Goal: Transaction & Acquisition: Purchase product/service

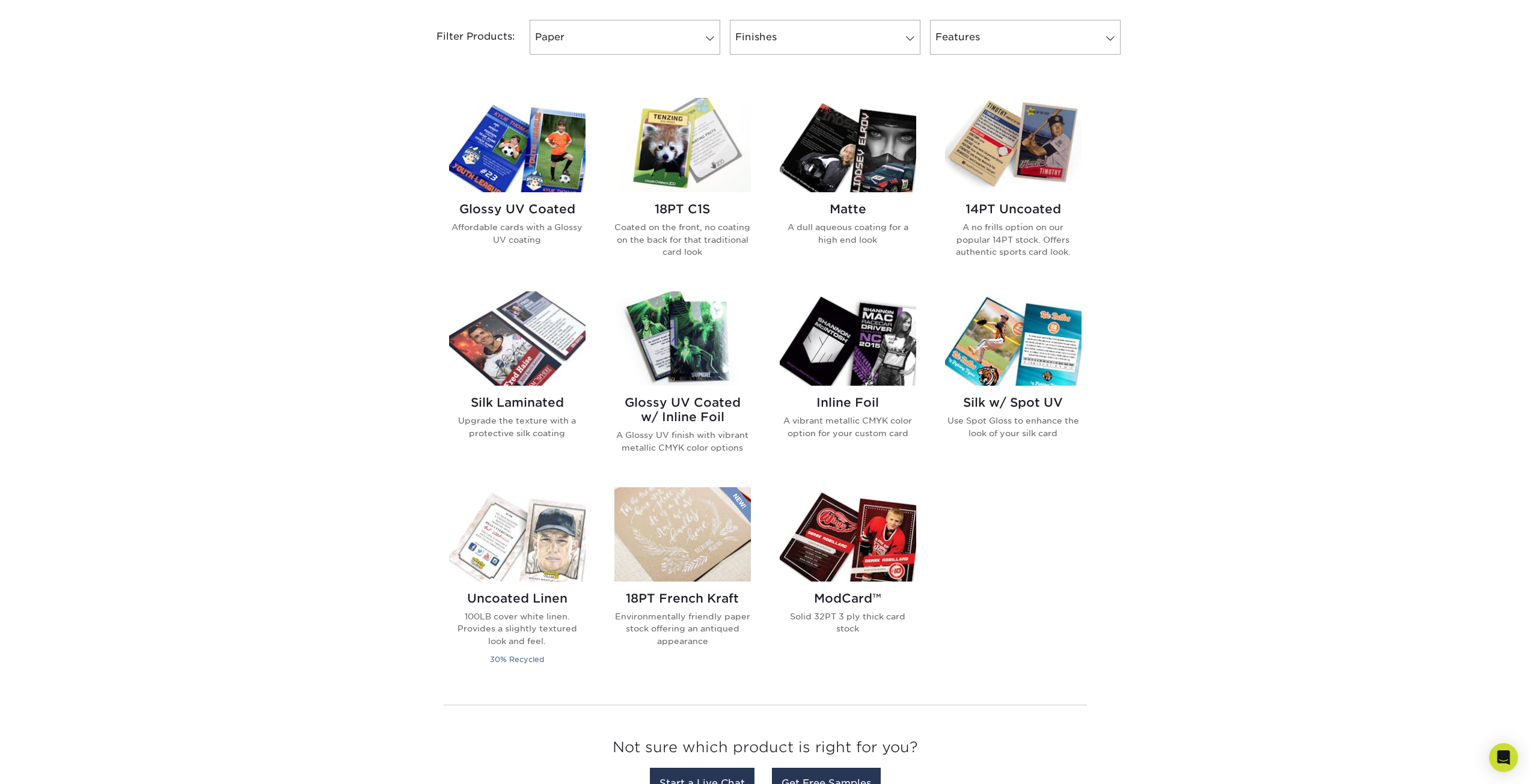
scroll to position [481, 0]
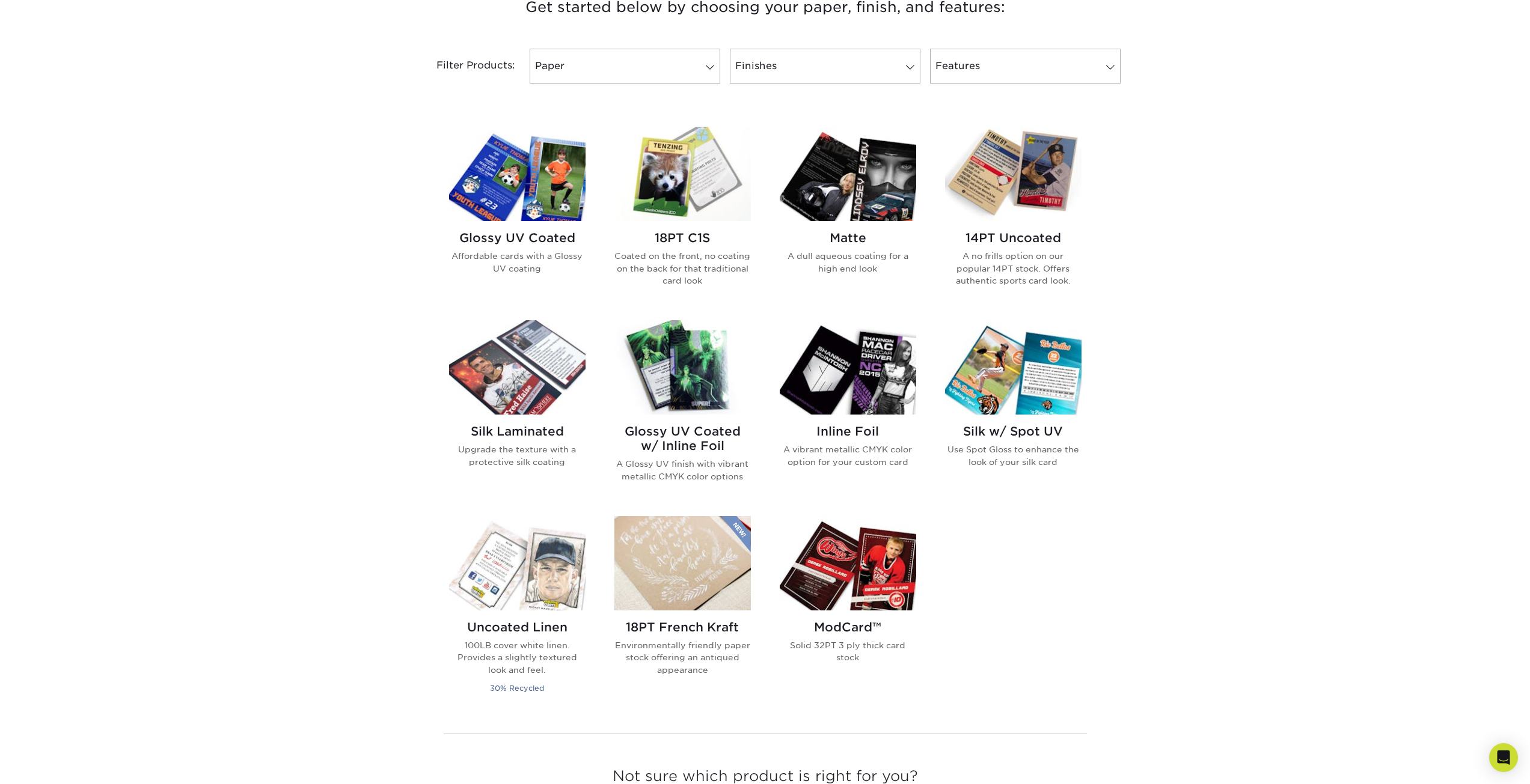
drag, startPoint x: 946, startPoint y: 344, endPoint x: 1223, endPoint y: 338, distance: 277.1
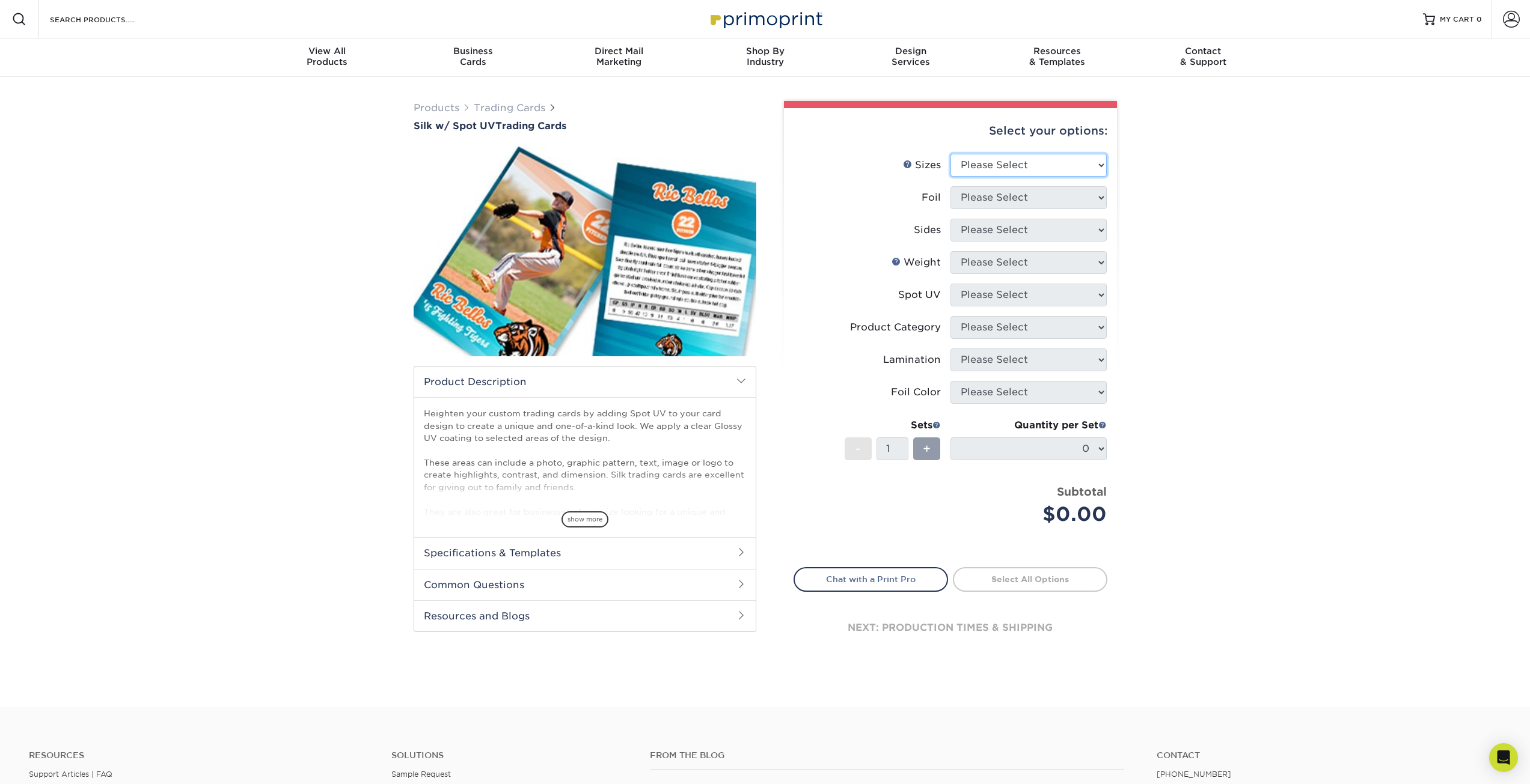
click at [1081, 155] on select "Please Select 2.5" x 3.5"" at bounding box center [1029, 166] width 157 height 23
select select "2.50x3.50"
click at [951, 154] on select "Please Select 2.5" x 3.5"" at bounding box center [1029, 166] width 157 height 23
click at [1060, 198] on select "Please Select No Yes" at bounding box center [1029, 198] width 157 height 23
select select "1"
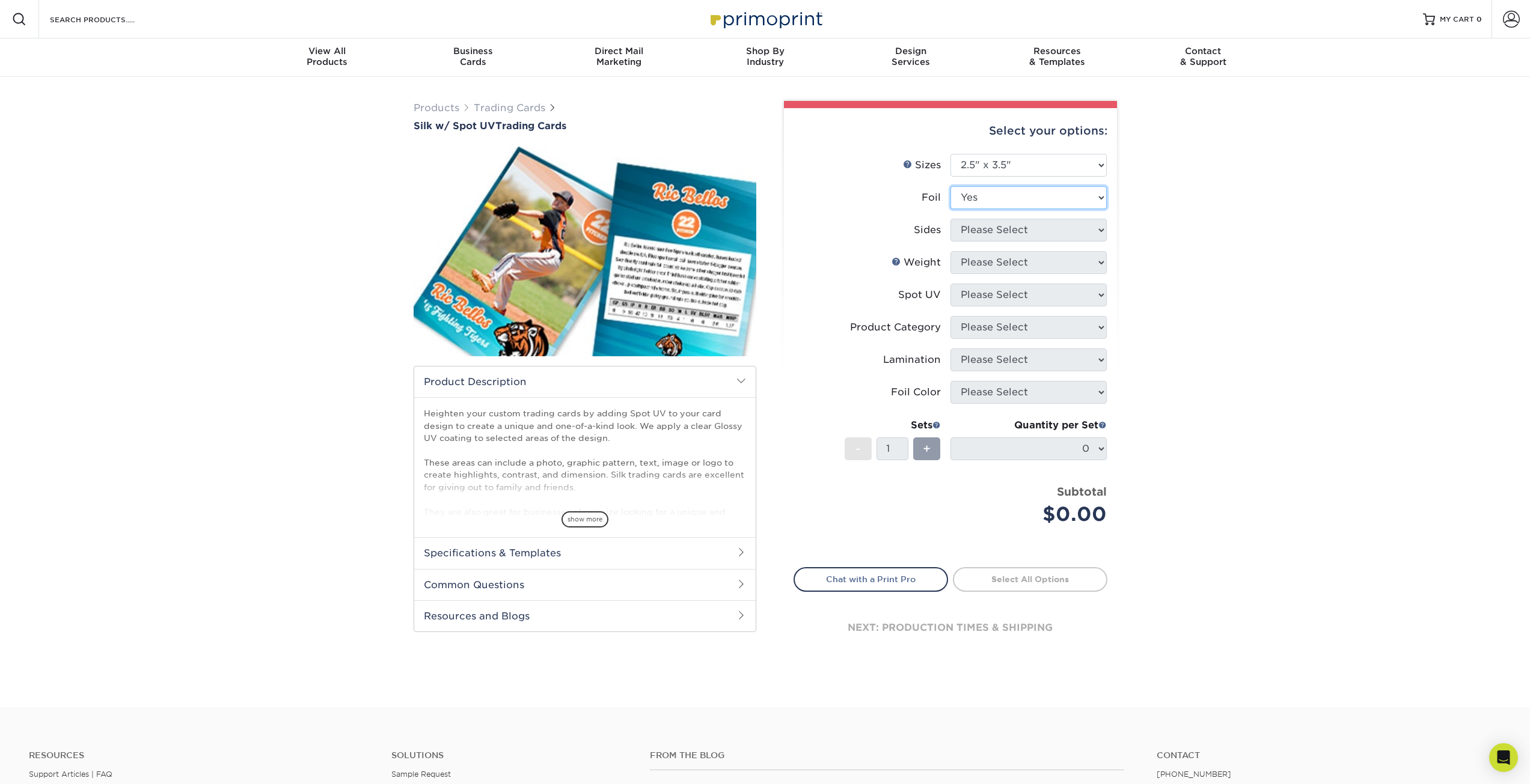
click at [951, 186] on select "Please Select No Yes" at bounding box center [1029, 198] width 157 height 23
click at [1042, 230] on select "Please Select Print Both Sides - Foil Both Sides Print Both Sides - Foil Front …" at bounding box center [1029, 230] width 157 height 23
select select "e9e9dfb3-fba1-4d60-972c-fd9ca5904d33"
click at [951, 218] on select "Please Select Print Both Sides - Foil Both Sides Print Both Sides - Foil Front …" at bounding box center [1029, 230] width 157 height 23
click at [1087, 258] on select "Please Select 16PT" at bounding box center [1029, 263] width 157 height 23
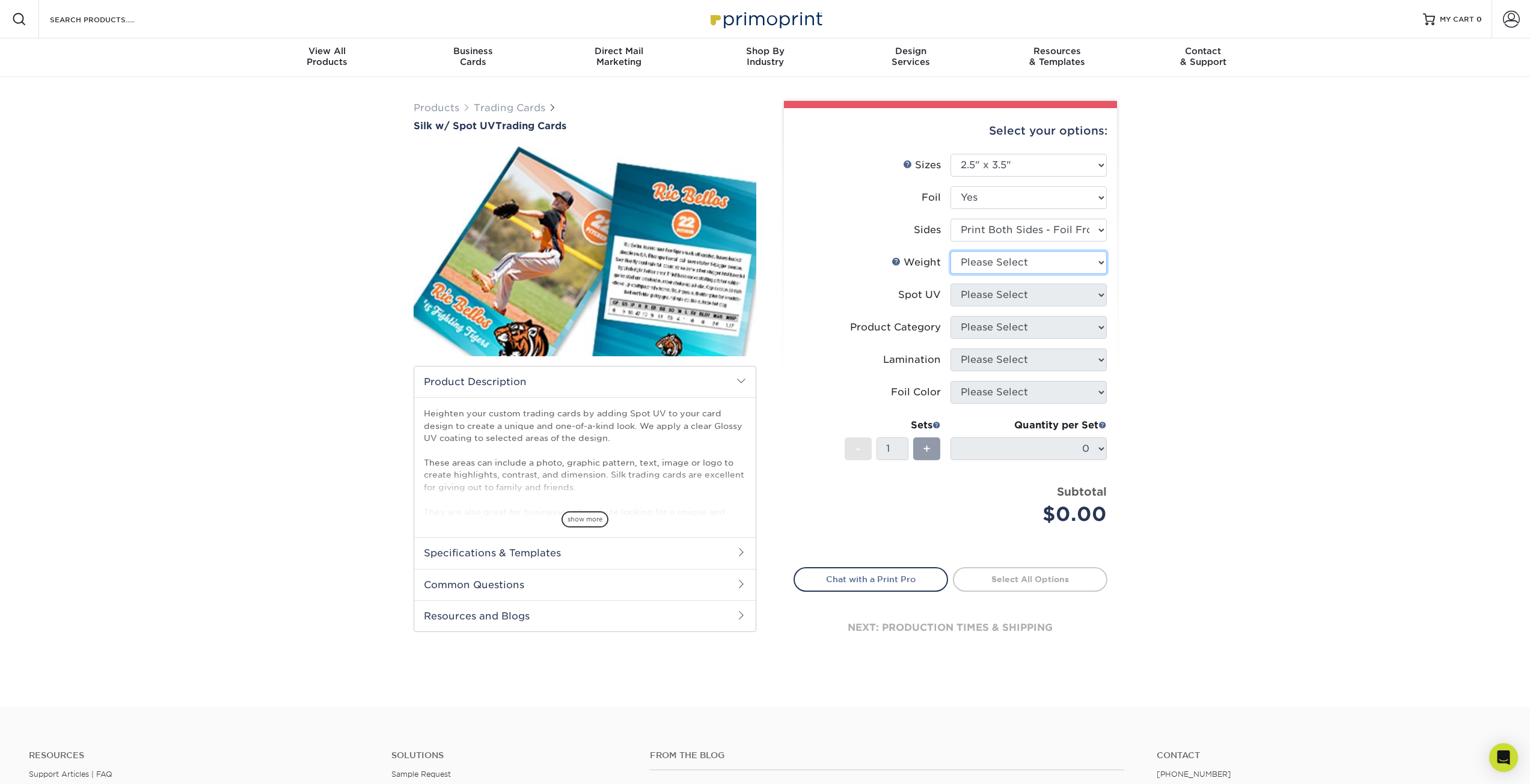
select select "16PT"
click at [951, 251] on select "Please Select 16PT" at bounding box center [1029, 263] width 157 height 23
click at [1057, 292] on select "Please Select Front and Back (Both Sides) Front Only Back Only" at bounding box center [1029, 295] width 157 height 23
select select "1"
click at [951, 284] on select "Please Select Front and Back (Both Sides) Front Only Back Only" at bounding box center [1029, 295] width 157 height 23
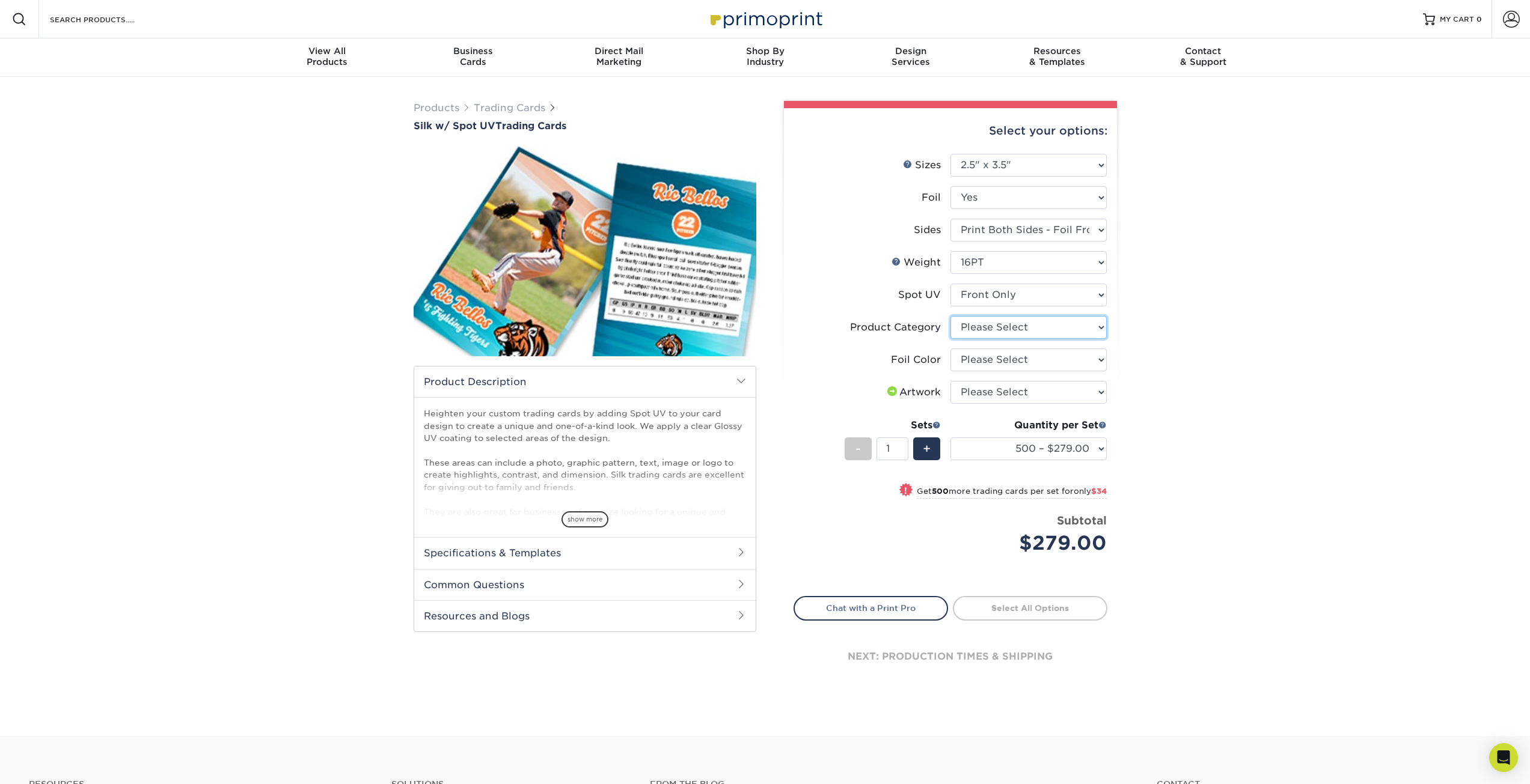
click at [1058, 327] on select "Please Select Trading Cards" at bounding box center [1029, 328] width 157 height 23
select select "c2f9bce9-36c2-409d-b101-c29d9d031e18"
click at [951, 316] on select "Please Select Trading Cards" at bounding box center [1029, 328] width 157 height 23
click at [1051, 359] on select "Please Select Silver Foil Black Foil Blue Foil Copper Foil Gold Foil Red Foil R…" at bounding box center [1029, 360] width 157 height 23
select select "f6b57705-51a7-4c3f-af19-88f31284f15c"
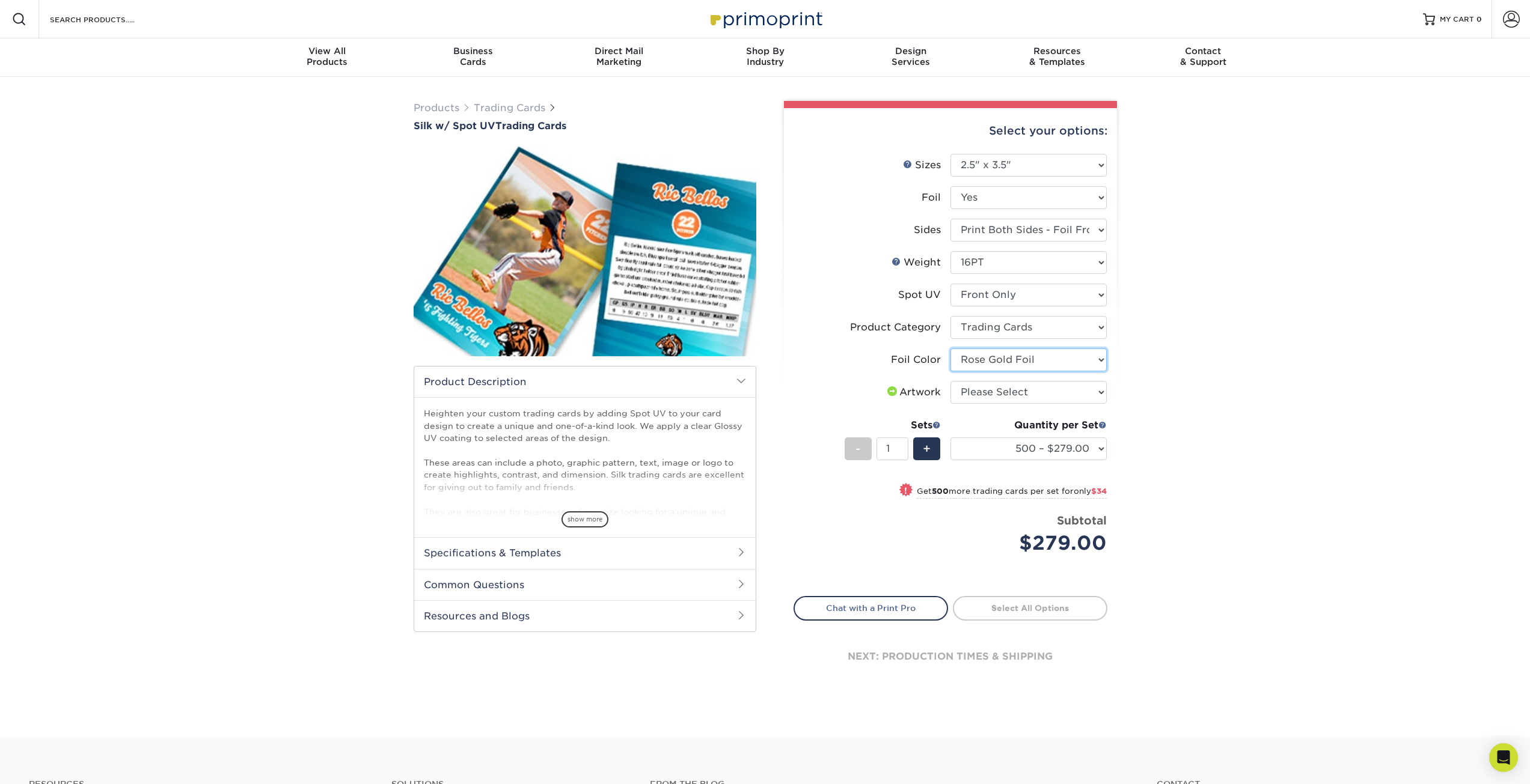
click at [951, 348] on select "Please Select Silver Foil Black Foil Blue Foil Copper Foil Gold Foil Red Foil R…" at bounding box center [1029, 360] width 157 height 23
click at [1046, 404] on li "Artwork Please Select I will upload files I need a design - $100" at bounding box center [950, 397] width 312 height 32
drag, startPoint x: 1053, startPoint y: 396, endPoint x: 1051, endPoint y: 388, distance: 8.2
click at [1053, 393] on select "Please Select I will upload files I need a design - $100" at bounding box center [1029, 393] width 157 height 23
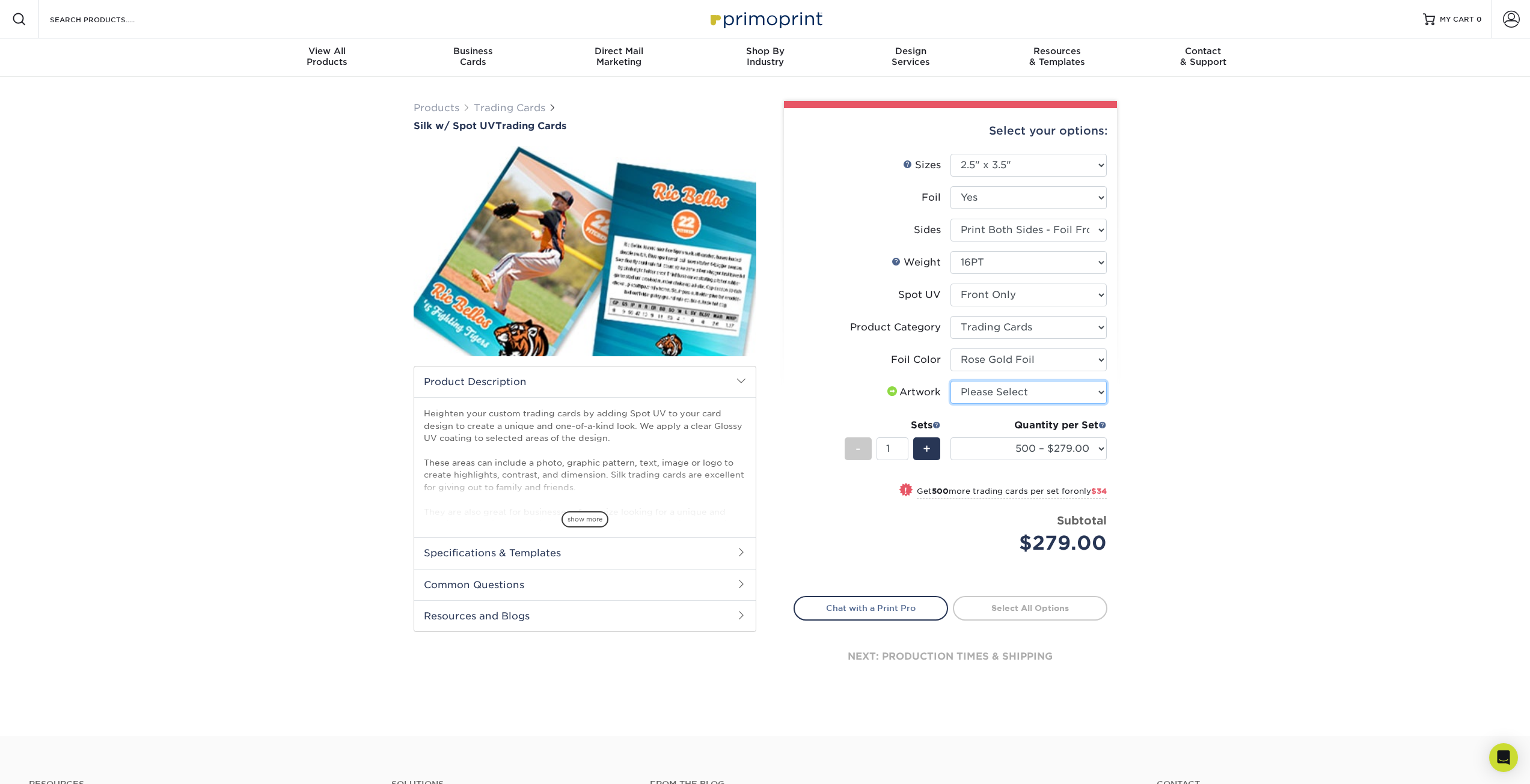
select select "upload"
click at [951, 381] on select "Please Select I will upload files I need a design - $100" at bounding box center [1029, 393] width 157 height 23
click at [621, 521] on div "show more" at bounding box center [585, 499] width 322 height 57
click at [609, 517] on div "show more" at bounding box center [585, 499] width 322 height 57
drag, startPoint x: 609, startPoint y: 517, endPoint x: 603, endPoint y: 513, distance: 7.2
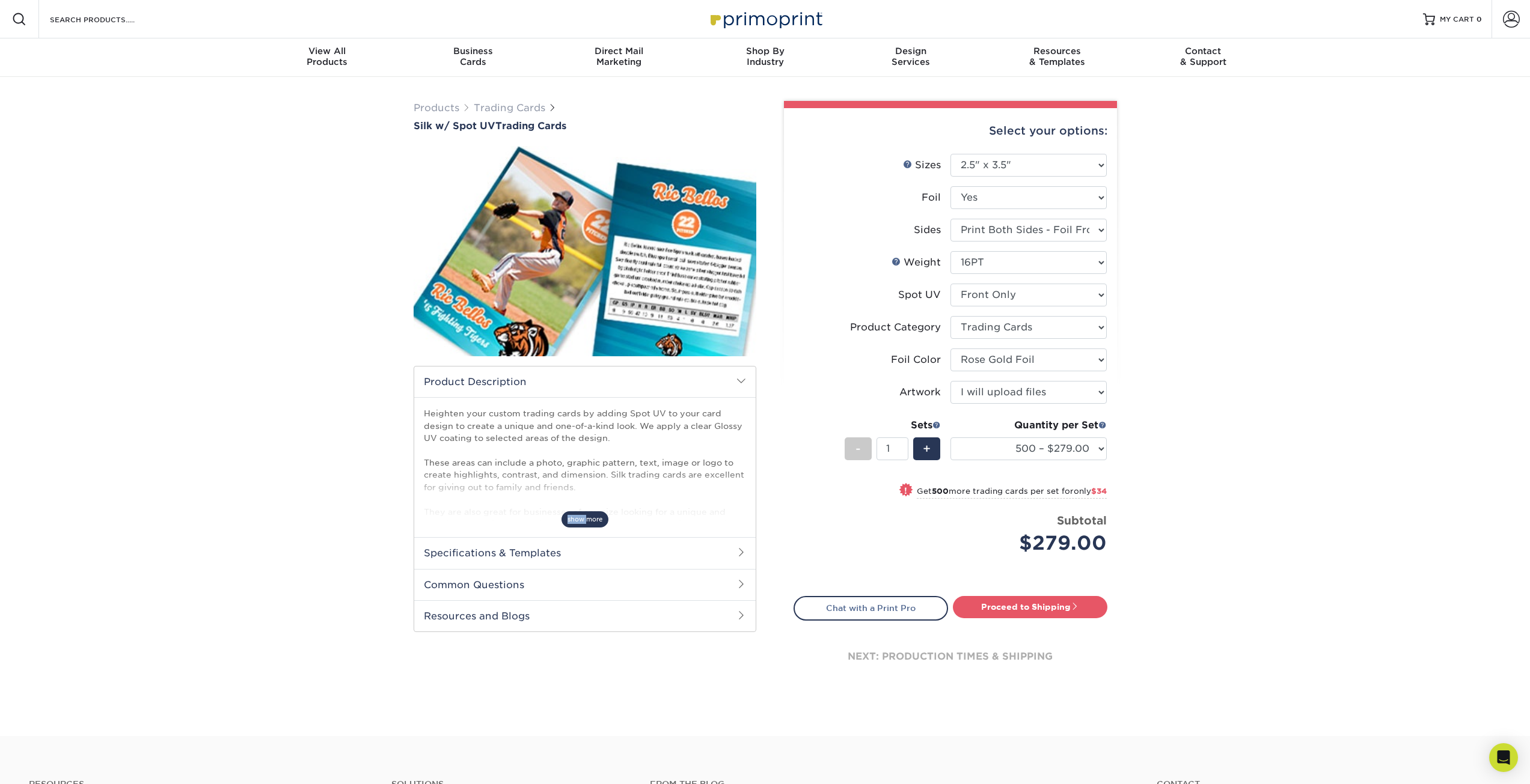
click at [608, 517] on div "show more" at bounding box center [585, 499] width 322 height 57
click at [603, 512] on span "show more" at bounding box center [585, 519] width 47 height 16
